Goal: Transaction & Acquisition: Purchase product/service

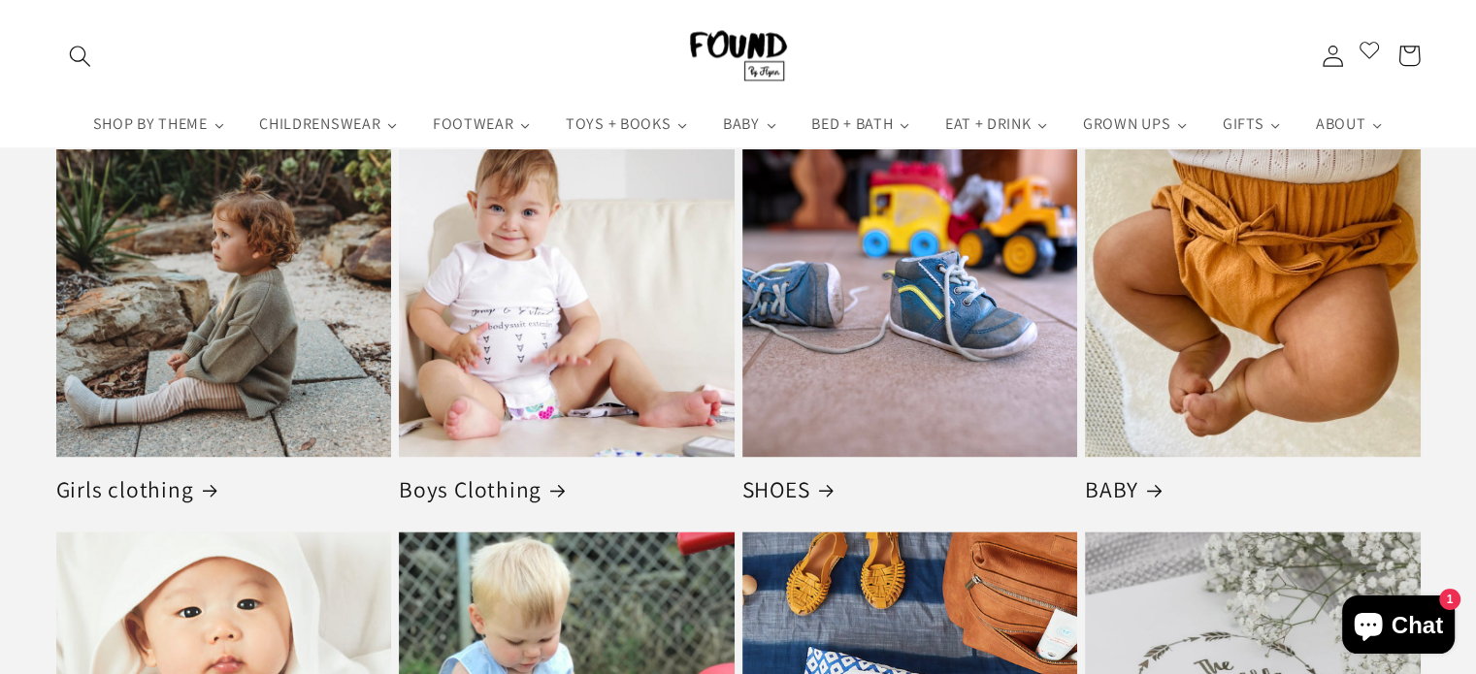
scroll to position [2826, 0]
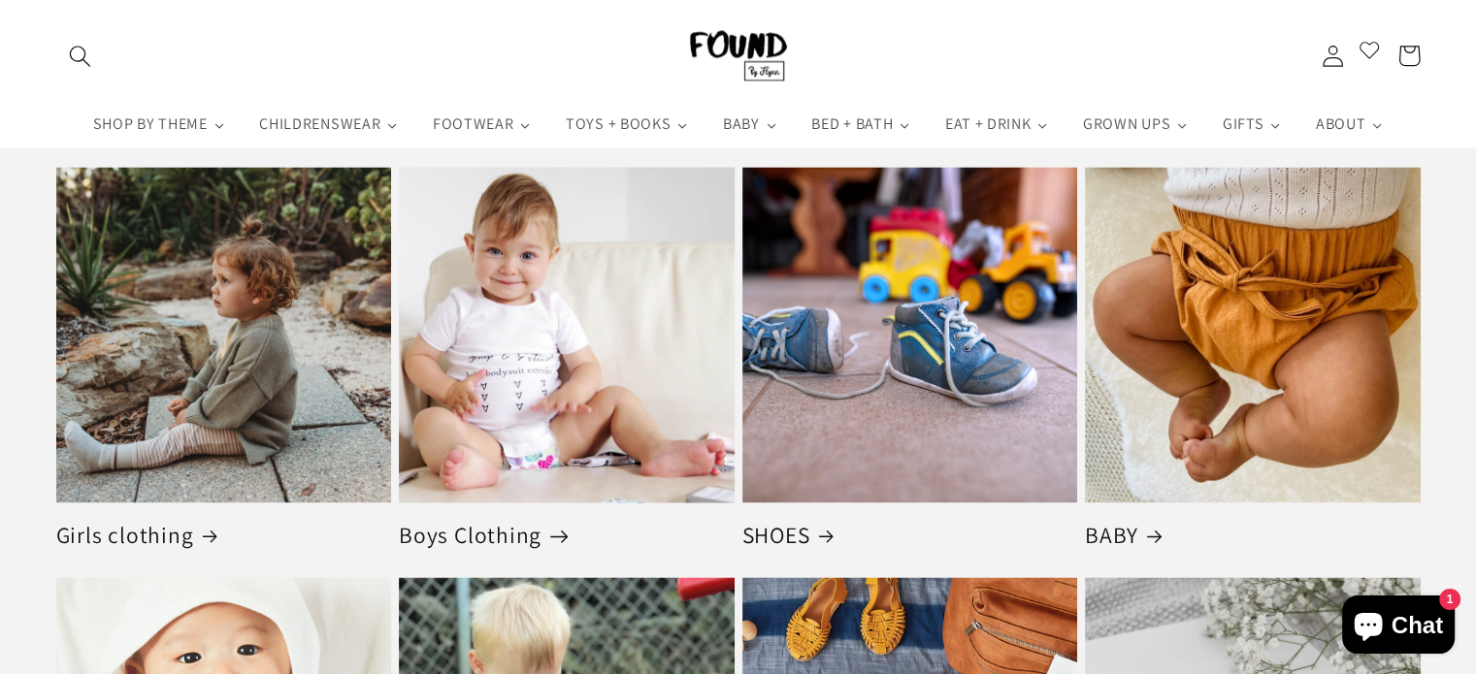
click at [570, 521] on link "Boys Clothing" at bounding box center [567, 535] width 336 height 29
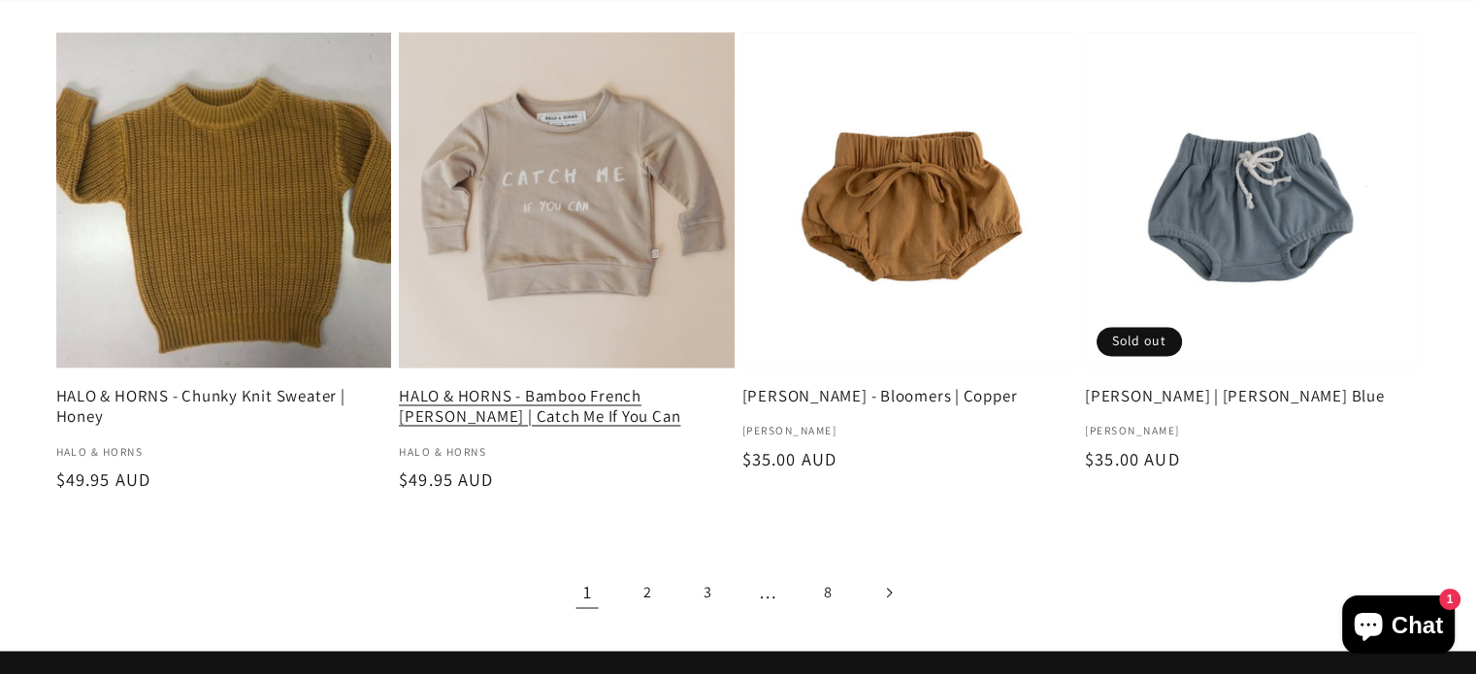
scroll to position [3214, 0]
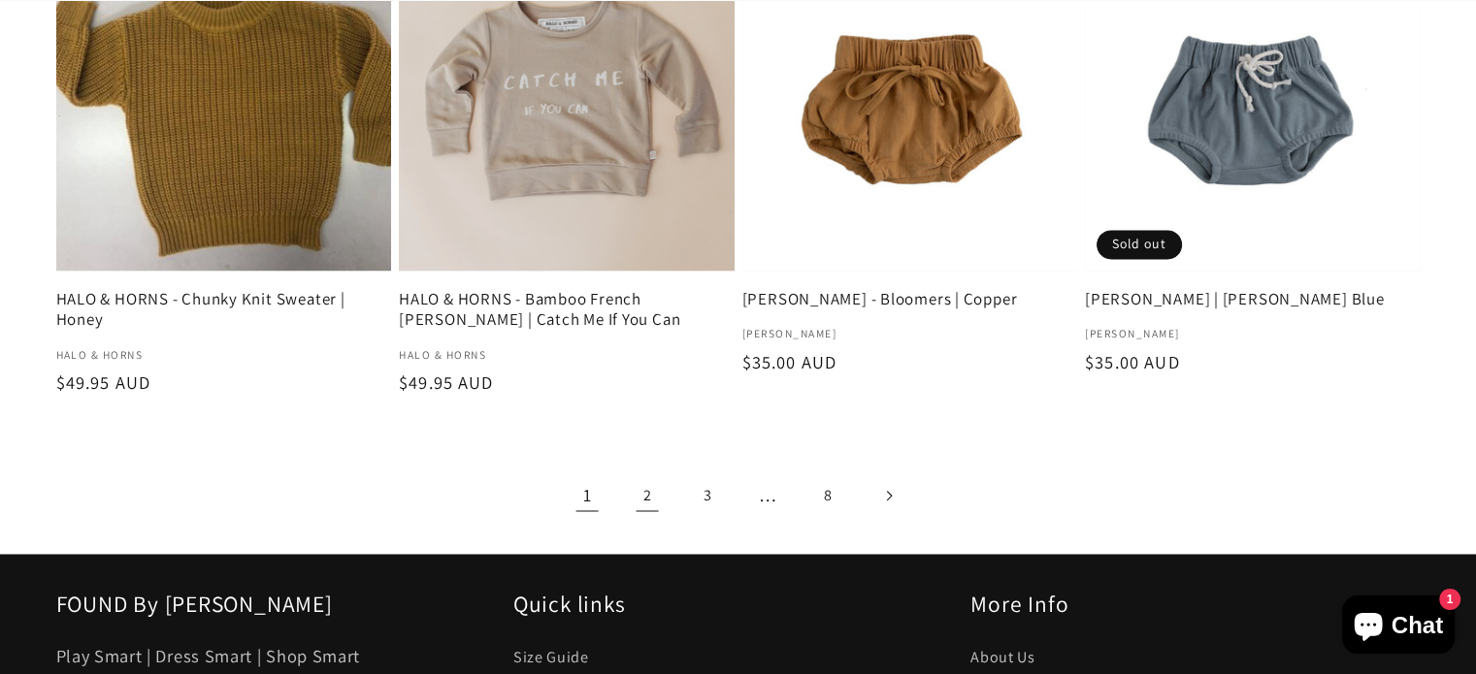
click at [644, 493] on link "2" at bounding box center [647, 495] width 49 height 49
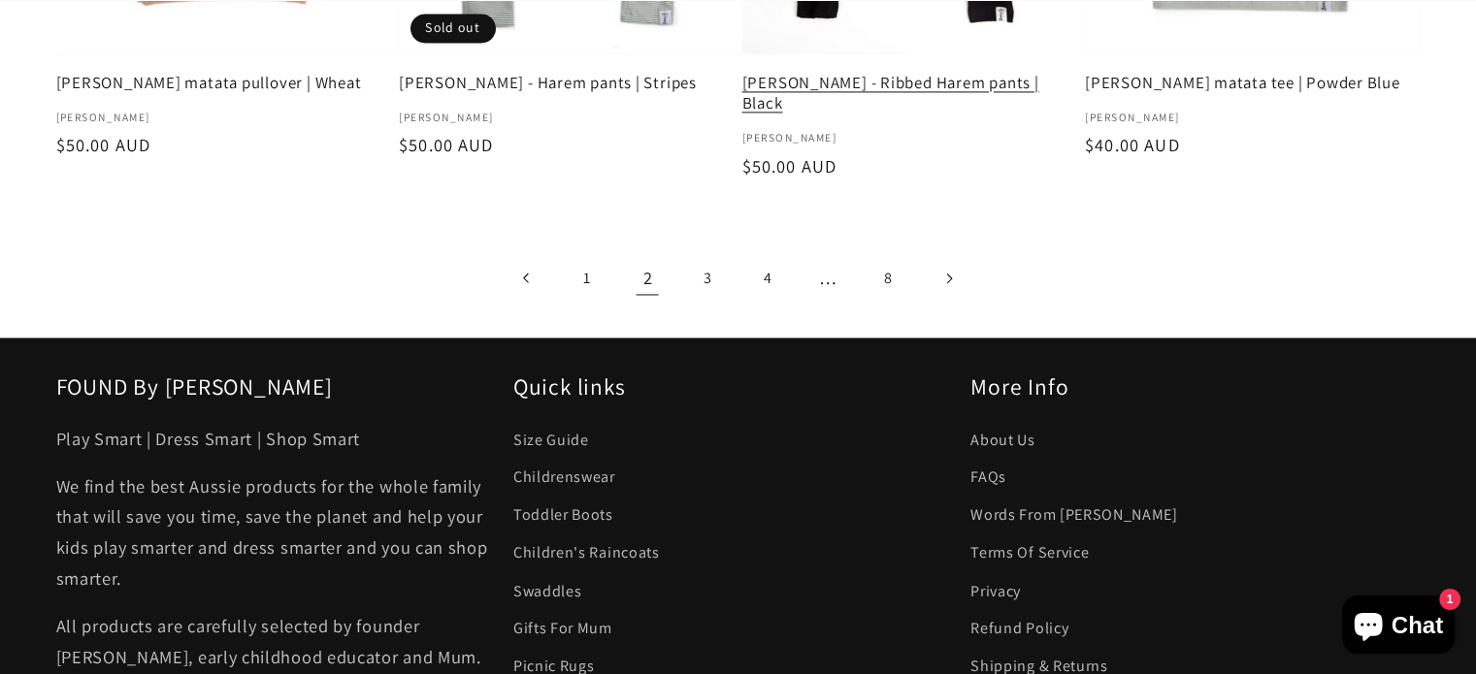
scroll to position [3202, 0]
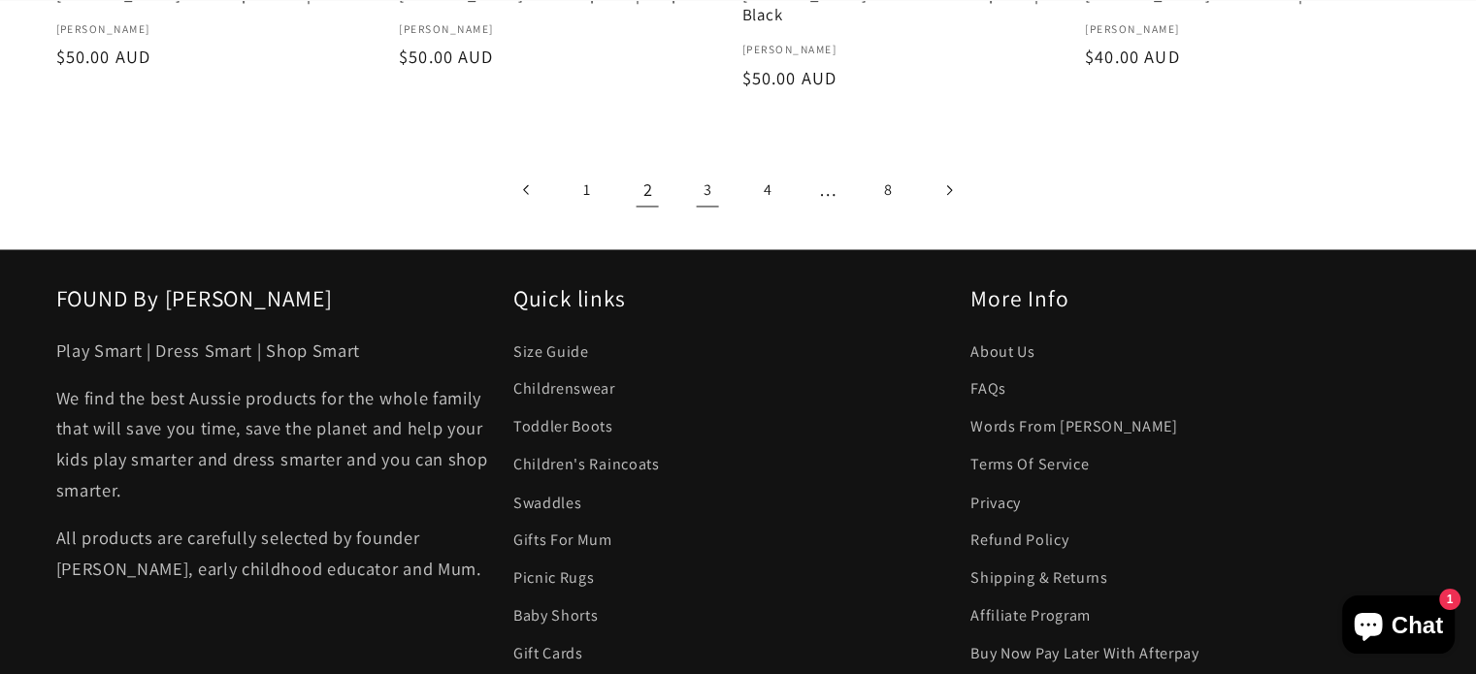
click at [706, 166] on link "3" at bounding box center [707, 189] width 49 height 49
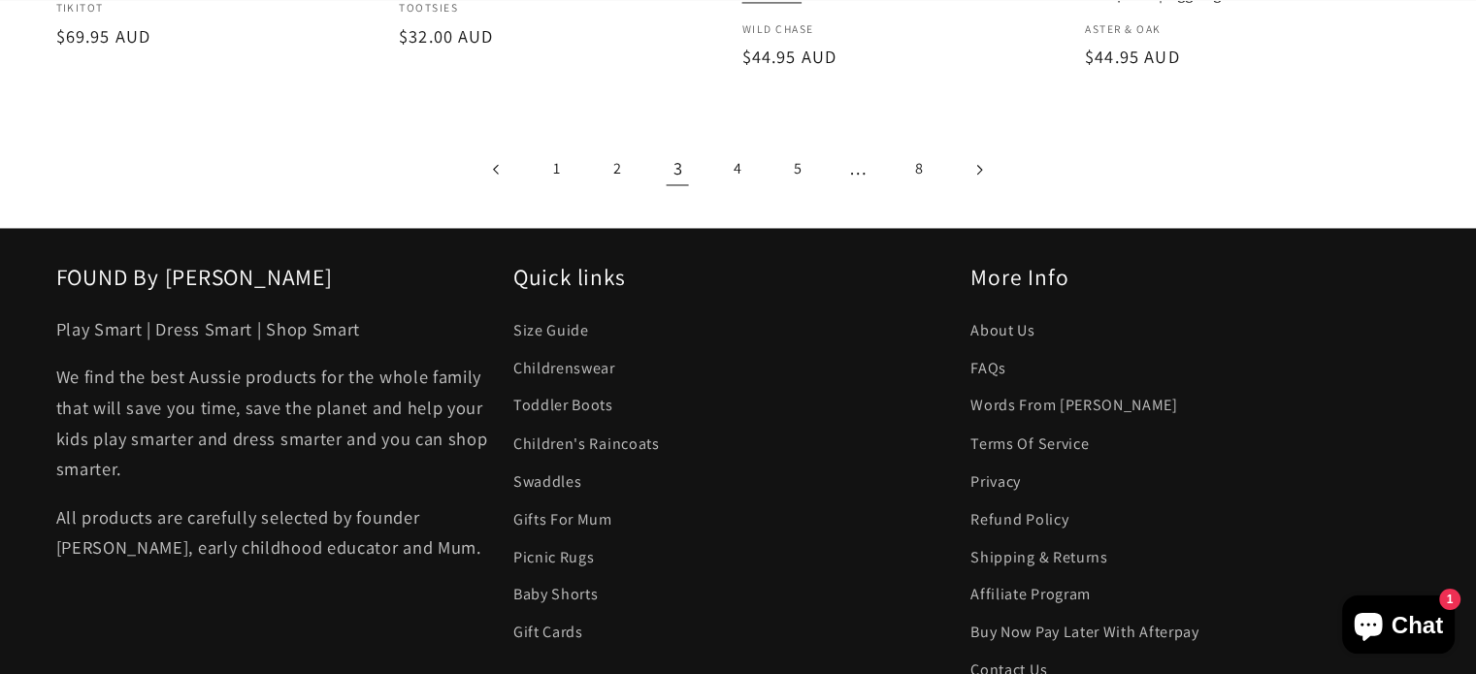
scroll to position [3311, 0]
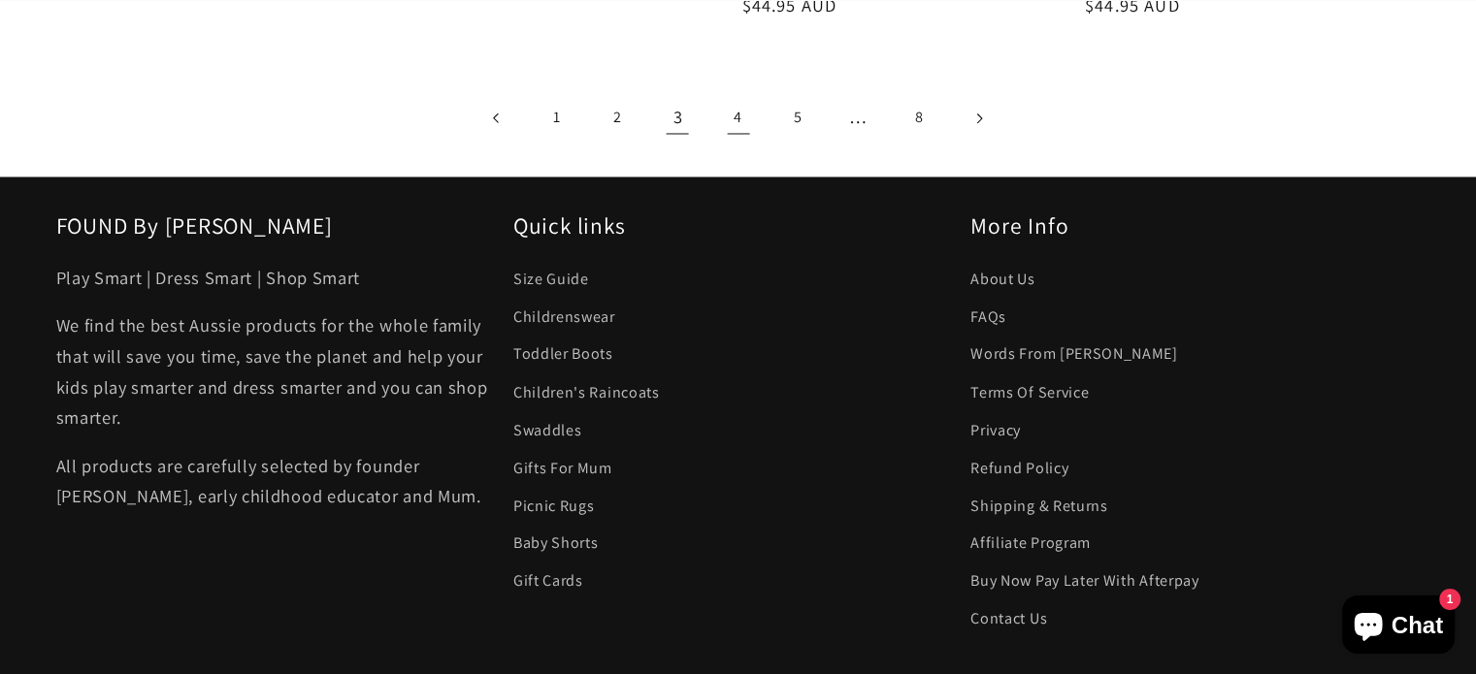
click at [735, 93] on link "4" at bounding box center [737, 117] width 49 height 49
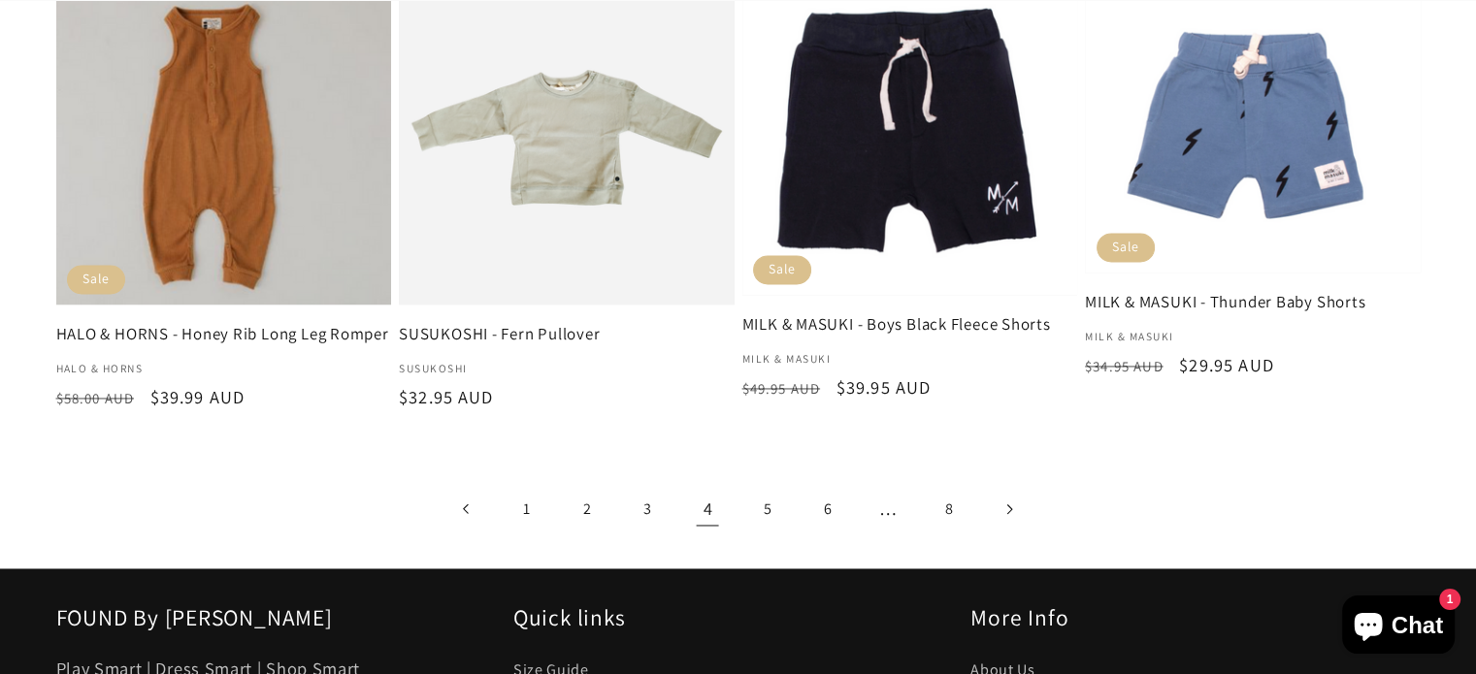
scroll to position [2923, 0]
